Goal: Task Accomplishment & Management: Complete application form

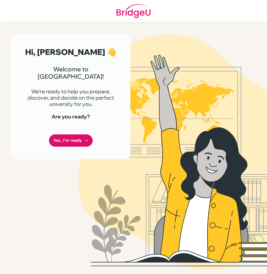
click at [65, 141] on div "Hi, [PERSON_NAME] 👋 Welcome to [GEOGRAPHIC_DATA]! We're ready to help you prepa…" at bounding box center [70, 97] width 119 height 124
click at [68, 138] on link "Yes, I'm ready" at bounding box center [71, 140] width 44 height 12
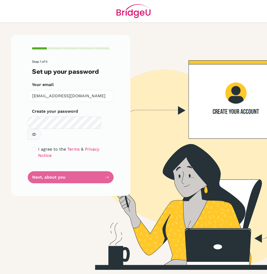
click at [41, 129] on button "button" at bounding box center [33, 134] width 13 height 11
click at [68, 163] on form "Step 1 of 5 Set up your password Your email [EMAIL_ADDRESS][DOMAIN_NAME] Invali…" at bounding box center [70, 121] width 77 height 123
click at [36, 146] on div "I agree to the Terms & Privacy Notice" at bounding box center [70, 152] width 77 height 13
click at [34, 147] on input "checkbox" at bounding box center [34, 149] width 4 height 4
checkbox input "true"
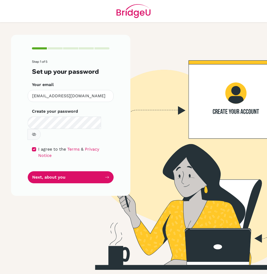
click at [52, 171] on button "Next, about you" at bounding box center [71, 177] width 86 height 12
